Goal: Download file/media

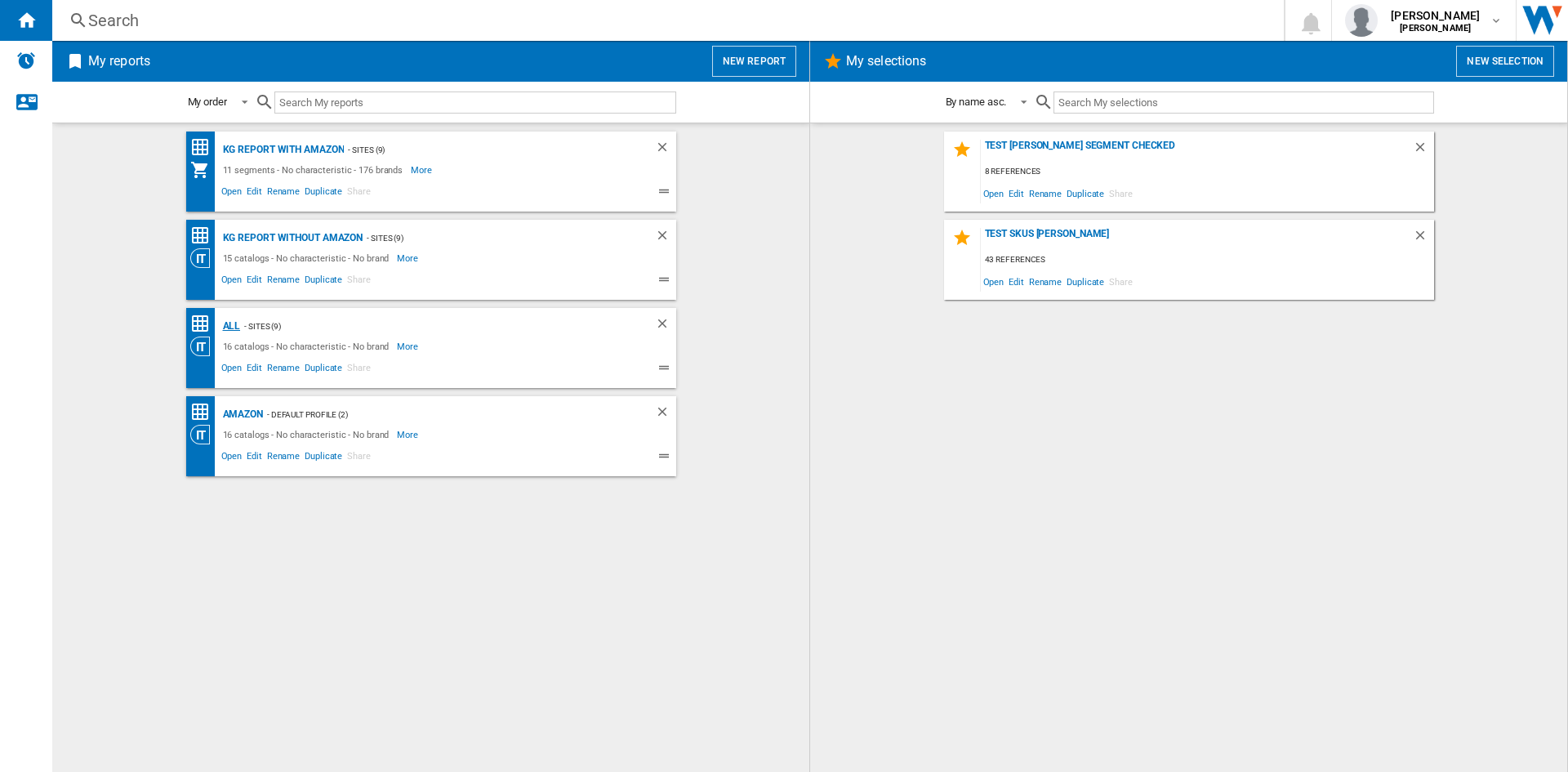
click at [231, 323] on div "ALL" at bounding box center [230, 326] width 22 height 21
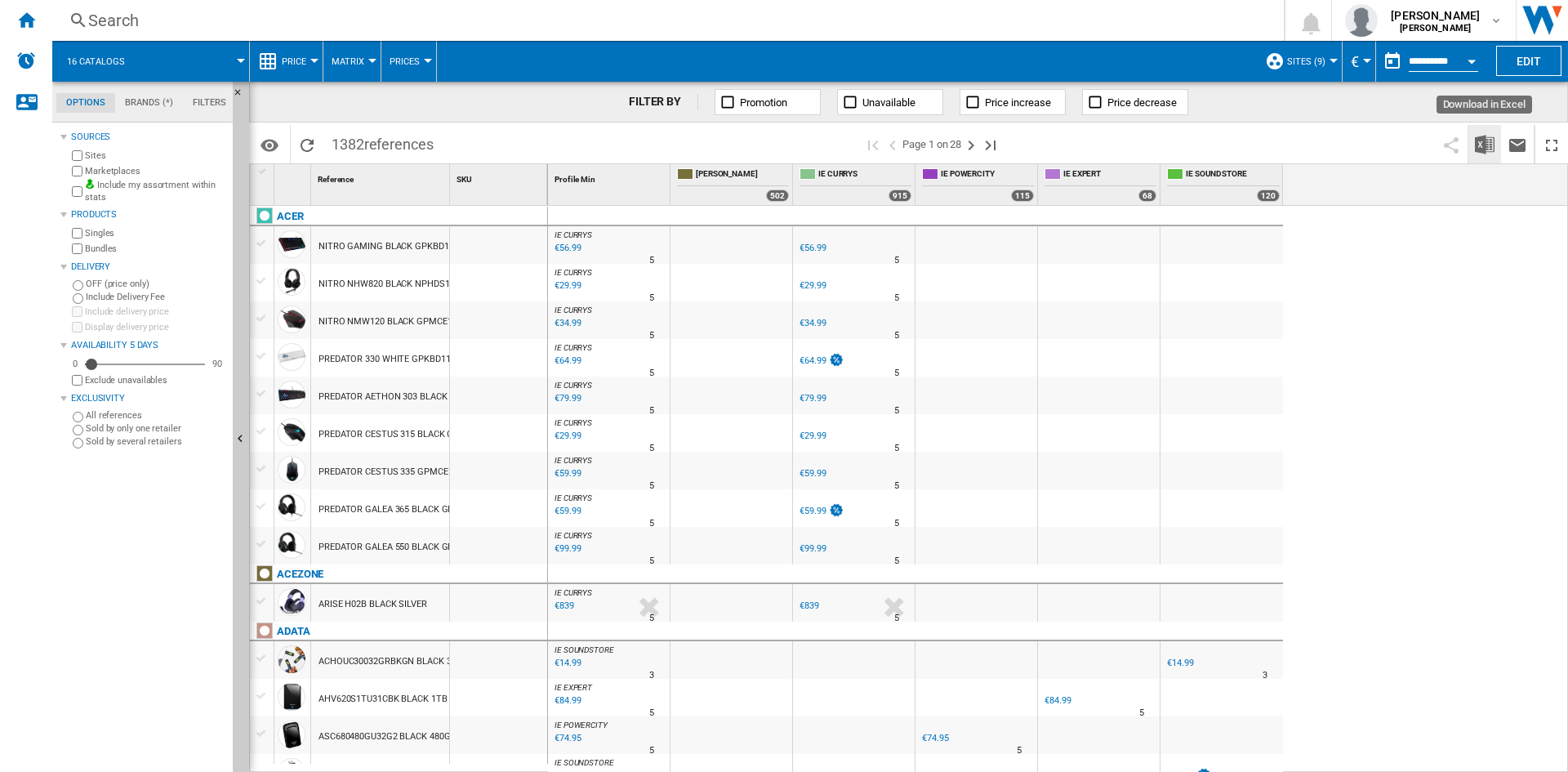
click at [1482, 151] on img "Download in Excel" at bounding box center [1484, 144] width 20 height 20
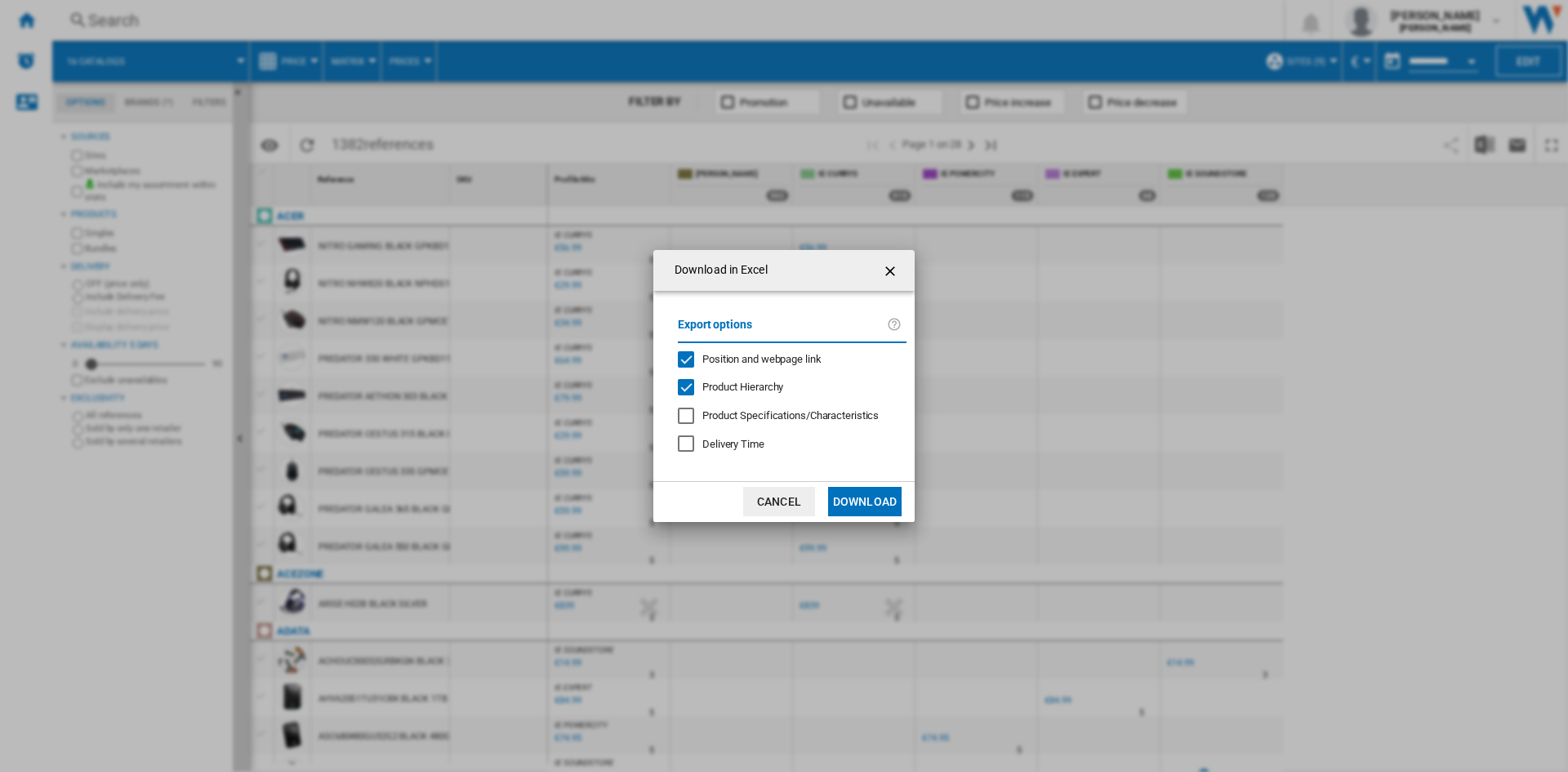
click at [869, 495] on button "Download" at bounding box center [865, 501] width 74 height 30
